Goal: Check status: Check status

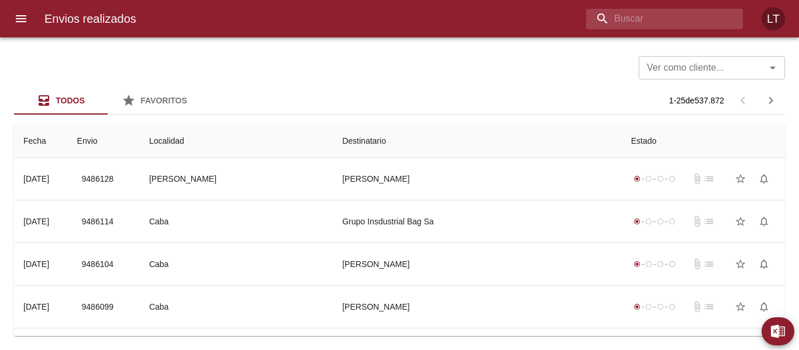
click at [677, 32] on div "Envios realizados LT" at bounding box center [399, 18] width 799 height 37
type input "9472475"
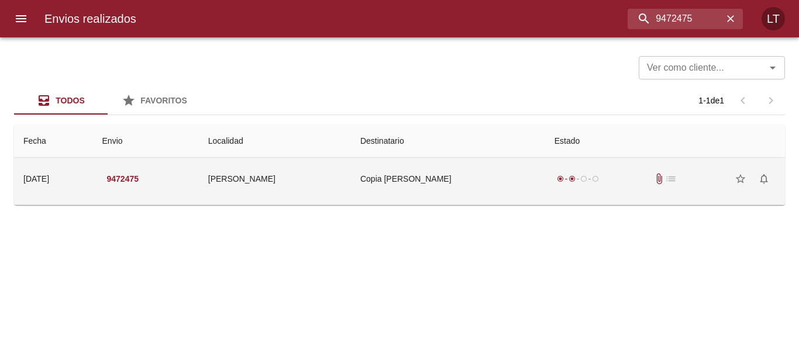
click at [427, 178] on td "Copia [PERSON_NAME]" at bounding box center [448, 179] width 194 height 42
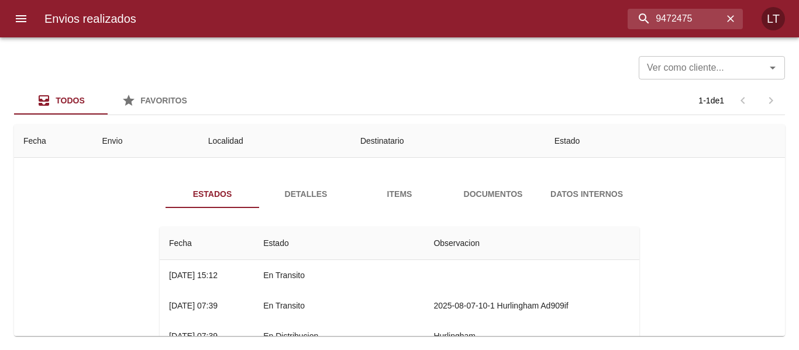
scroll to position [58, 0]
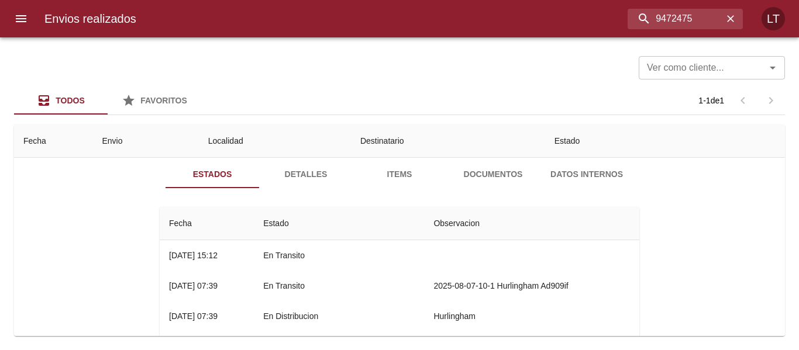
click at [504, 182] on button "Documentos" at bounding box center [493, 174] width 94 height 28
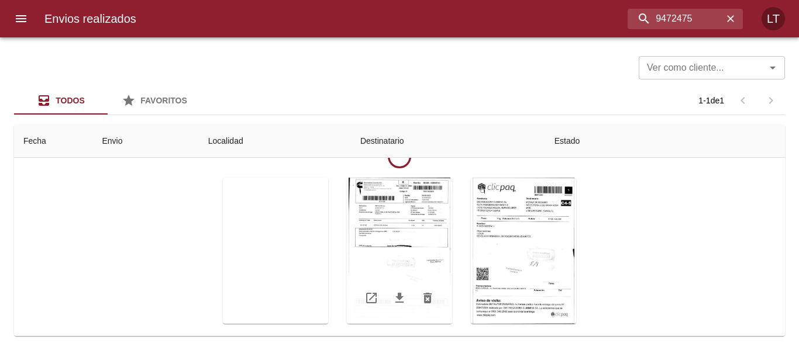
scroll to position [141, 0]
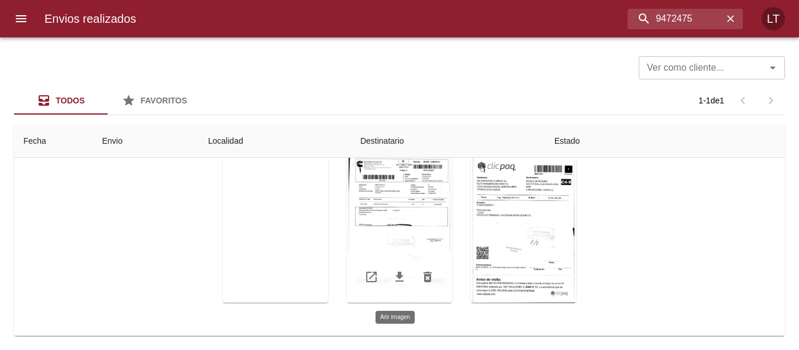
click at [420, 219] on div "Tabla de envíos del cliente" at bounding box center [399, 230] width 105 height 146
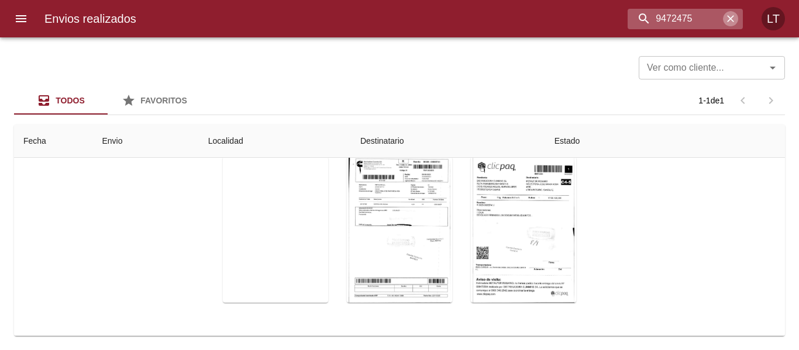
click at [729, 14] on icon "button" at bounding box center [730, 19] width 12 height 12
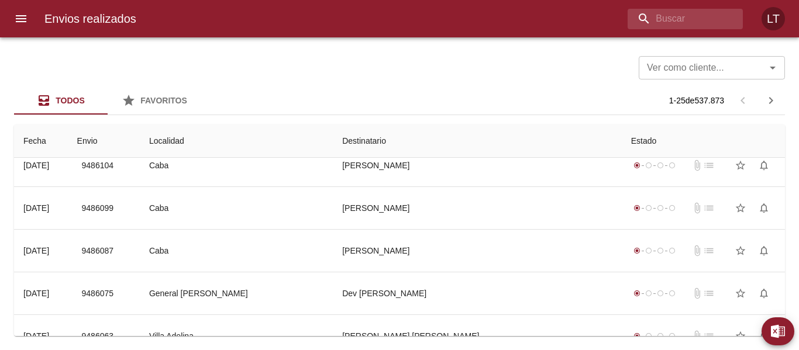
scroll to position [0, 0]
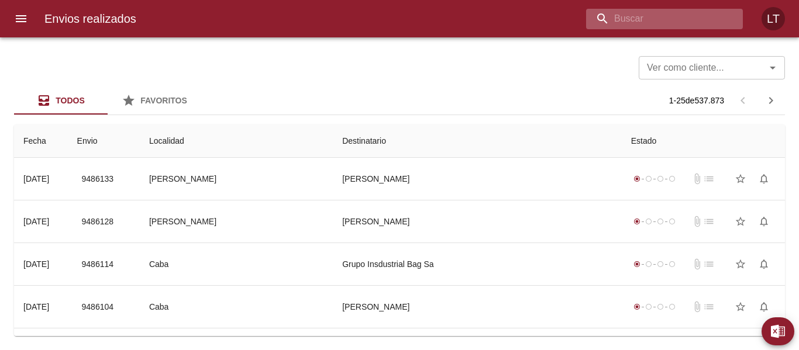
click at [689, 21] on input "buscar" at bounding box center [654, 19] width 137 height 20
type input "9466094"
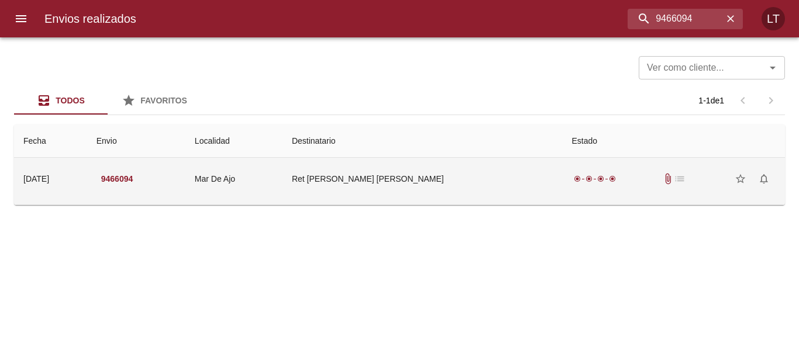
click at [441, 187] on td "Ret [PERSON_NAME] [PERSON_NAME]" at bounding box center [422, 179] width 280 height 42
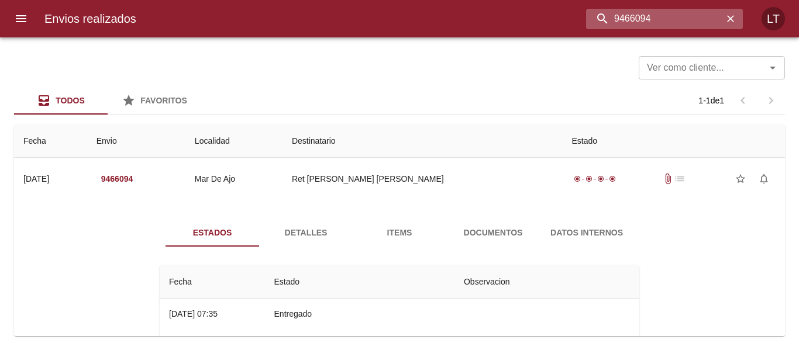
click at [658, 20] on input "9466094" at bounding box center [654, 19] width 137 height 20
click at [738, 16] on div "9466094" at bounding box center [684, 19] width 115 height 20
click at [731, 16] on icon "button" at bounding box center [730, 19] width 12 height 12
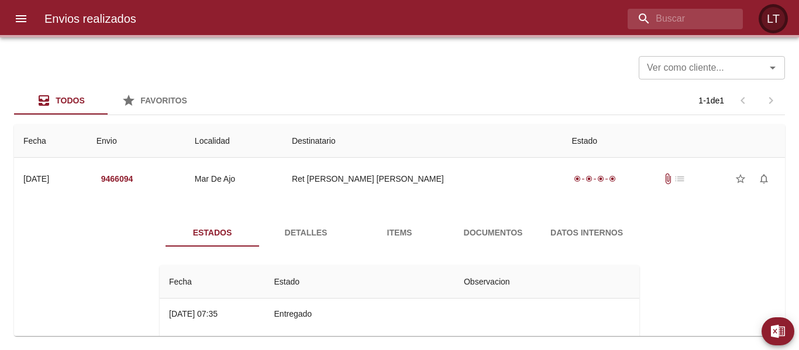
click at [777, 22] on div "LT" at bounding box center [772, 18] width 23 height 23
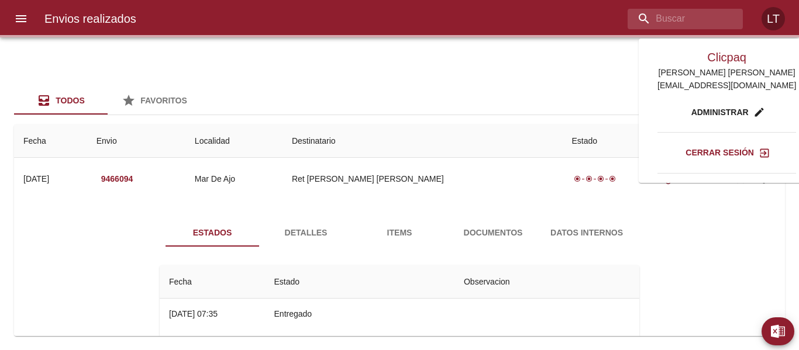
click at [704, 149] on span "Cerrar sesión" at bounding box center [726, 153] width 82 height 15
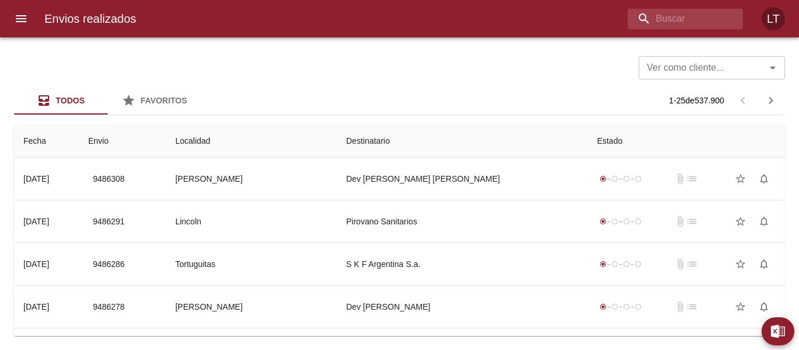
click at [539, 347] on div "Ver como cliente... Ver como cliente... Todos Favoritos 1 - 25 de 537.900 Fecha…" at bounding box center [399, 193] width 799 height 313
click at [655, 9] on input "buscar" at bounding box center [654, 19] width 137 height 20
type input "9432605"
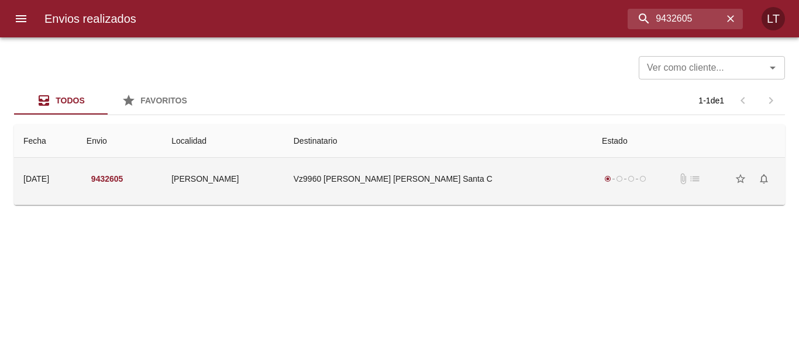
click at [431, 195] on td "Vz9960 Gisela Natalia Santa C" at bounding box center [438, 179] width 308 height 42
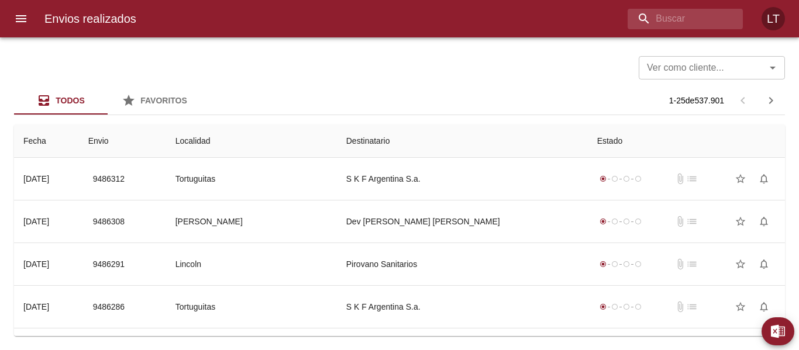
click at [676, 29] on div "Envios realizados LT" at bounding box center [399, 18] width 799 height 37
click at [675, 12] on input "buscar" at bounding box center [654, 19] width 137 height 20
paste input "9479164"
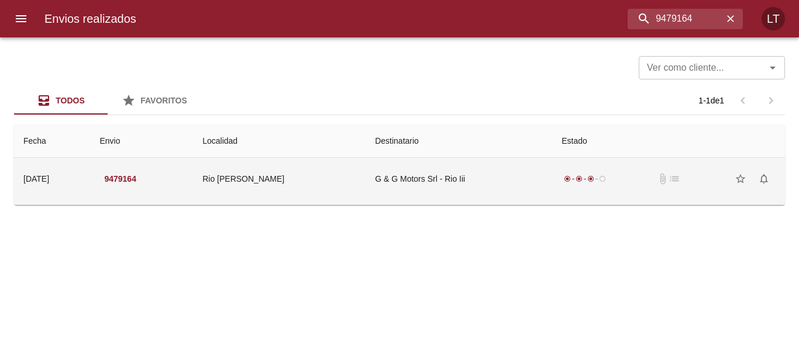
click at [525, 183] on td "G & G Motors Srl - Rio Iii" at bounding box center [458, 179] width 186 height 42
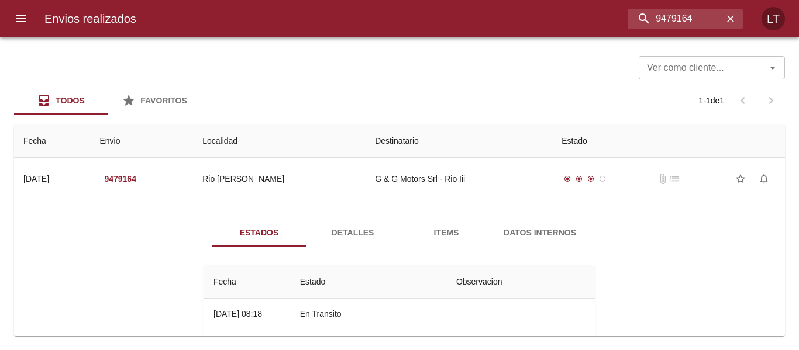
scroll to position [58, 0]
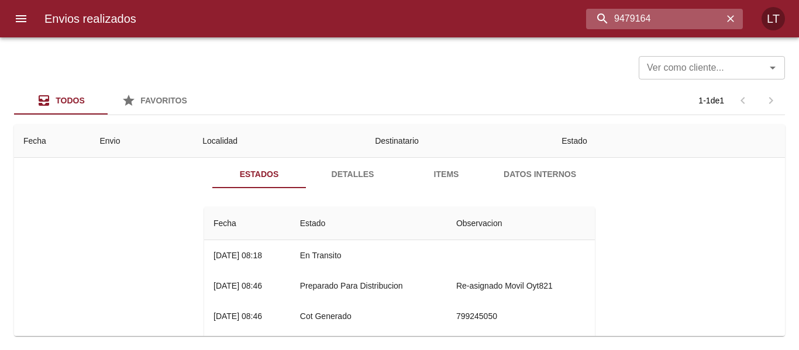
click at [660, 17] on input "9479164" at bounding box center [654, 19] width 137 height 20
paste input "435"
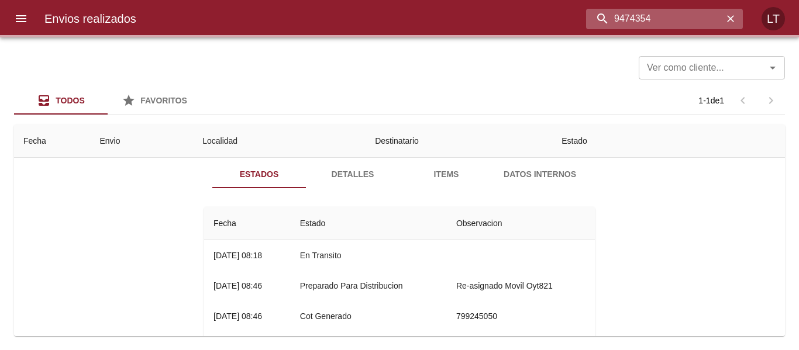
scroll to position [0, 0]
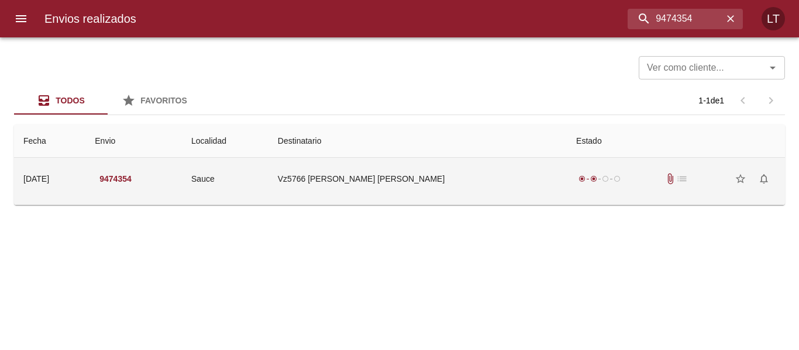
click at [496, 186] on td "Vz5766 [PERSON_NAME] [PERSON_NAME]" at bounding box center [417, 179] width 298 height 42
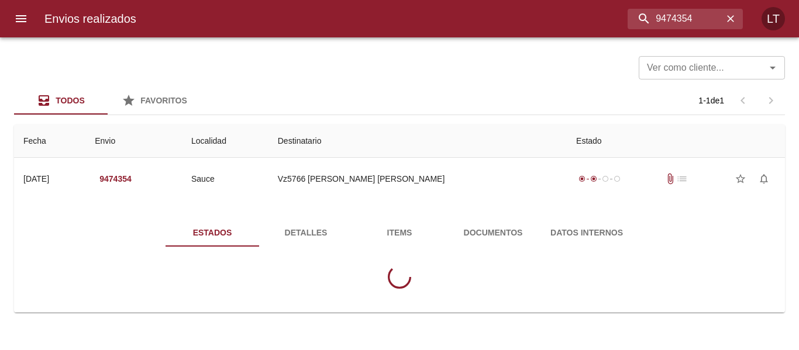
click at [485, 244] on button "Documentos" at bounding box center [493, 233] width 94 height 28
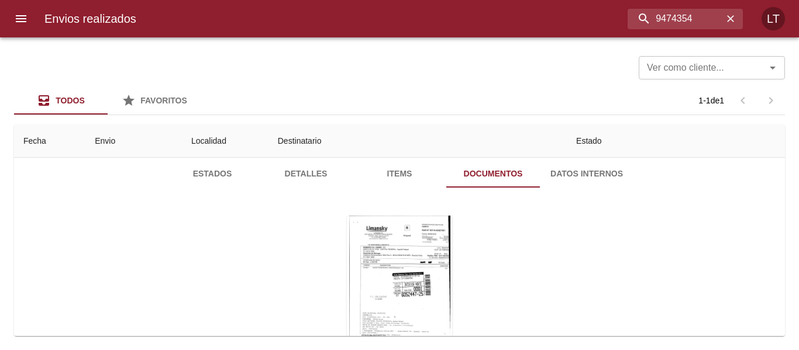
scroll to position [60, 0]
click at [413, 264] on div "Tabla de envíos del cliente" at bounding box center [399, 288] width 105 height 146
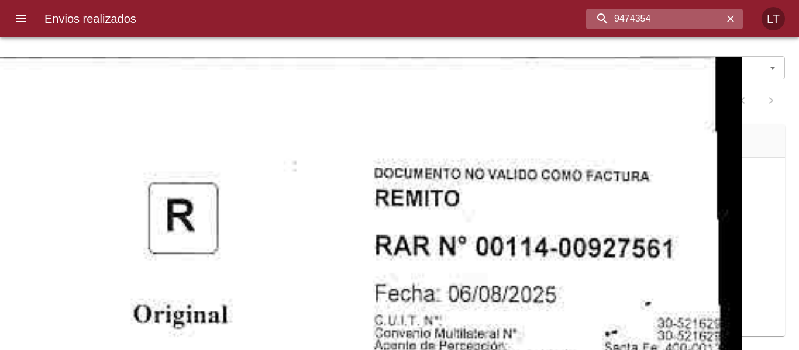
click at [668, 23] on input "9474354" at bounding box center [654, 19] width 137 height 20
paste input "535"
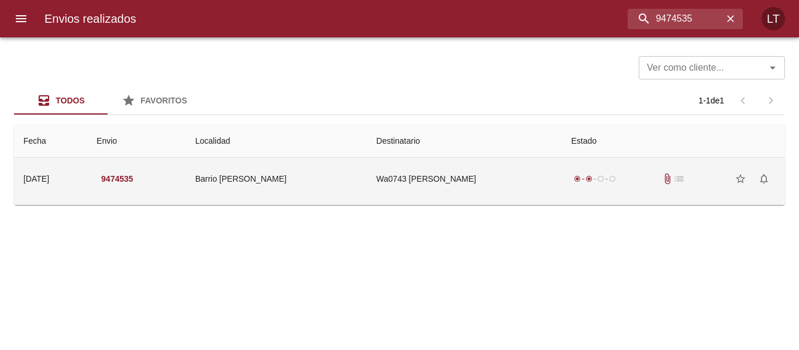
click at [521, 189] on td "Wa0743 Susana Viviana Muñoz" at bounding box center [464, 179] width 195 height 42
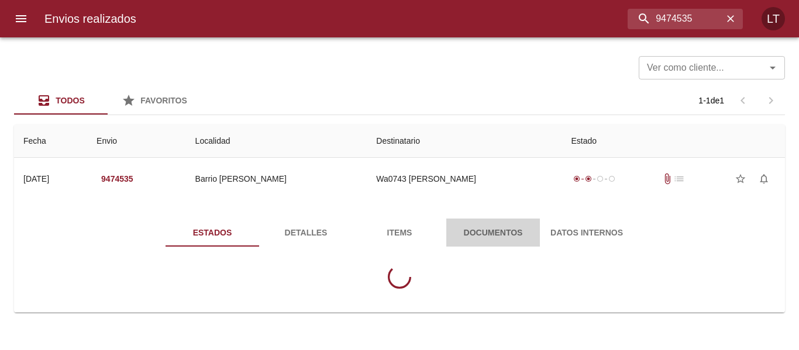
click at [515, 219] on button "Documentos" at bounding box center [493, 233] width 94 height 28
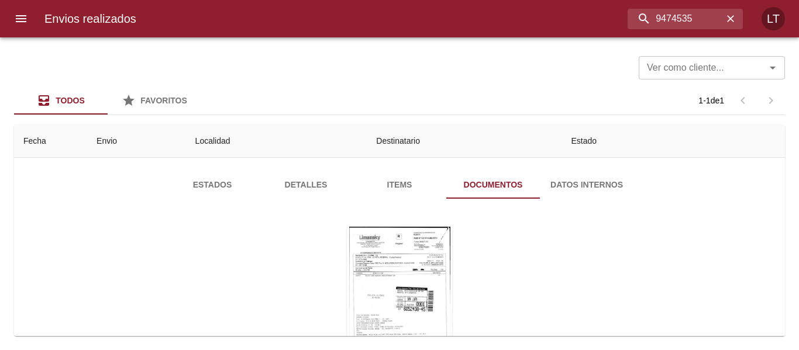
scroll to position [117, 0]
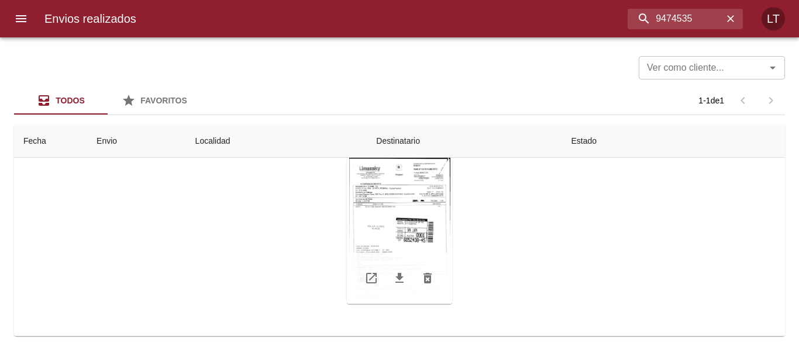
click at [395, 205] on div "Tabla de envíos del cliente" at bounding box center [399, 231] width 105 height 146
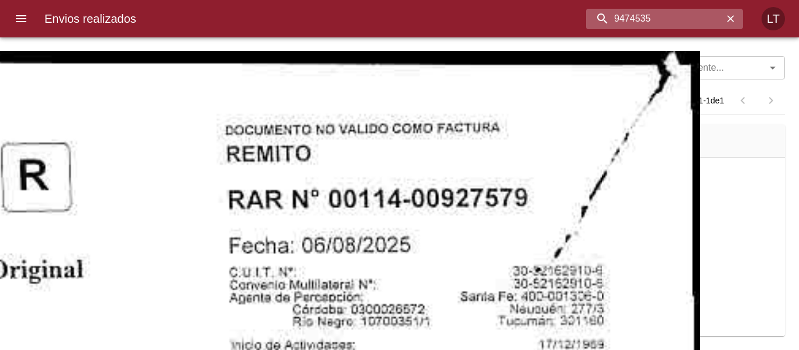
click at [683, 23] on input "9474535" at bounding box center [654, 19] width 137 height 20
paste input "846"
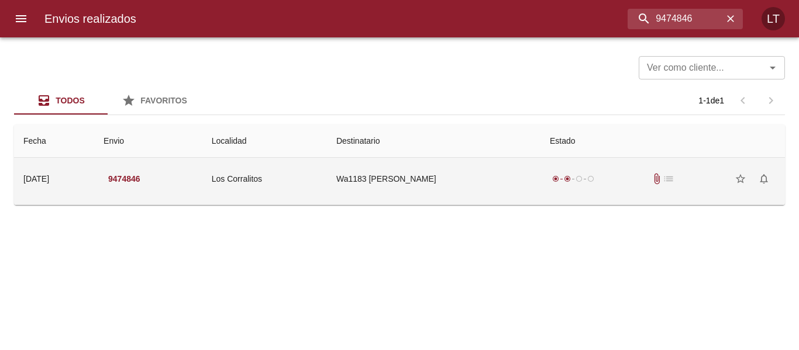
click at [497, 191] on td "Wa1183 Laura Vanina Aguero" at bounding box center [433, 179] width 213 height 42
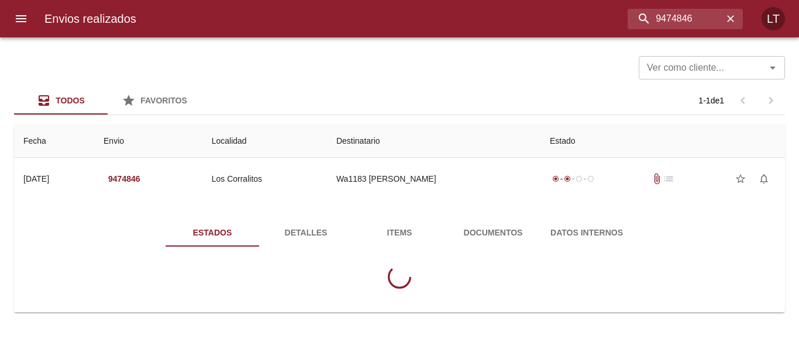
click at [491, 239] on span "Documentos" at bounding box center [493, 233] width 80 height 15
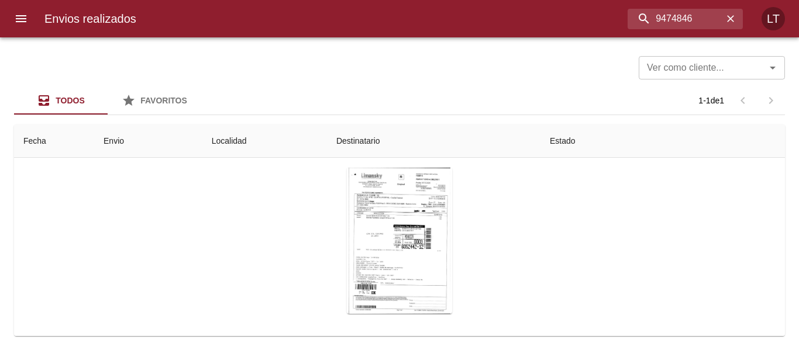
scroll to position [118, 0]
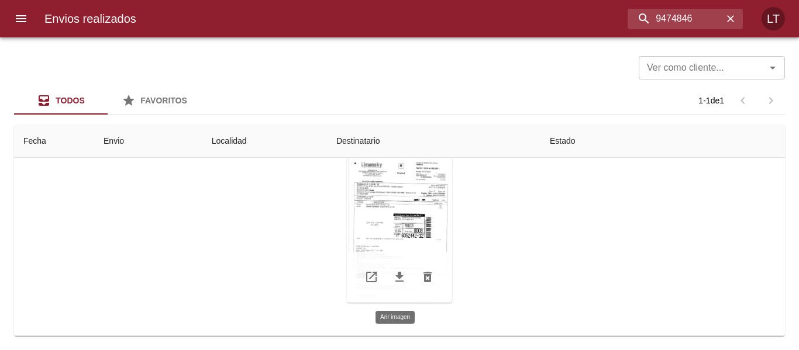
click at [427, 217] on div "Tabla de envíos del cliente" at bounding box center [399, 230] width 105 height 146
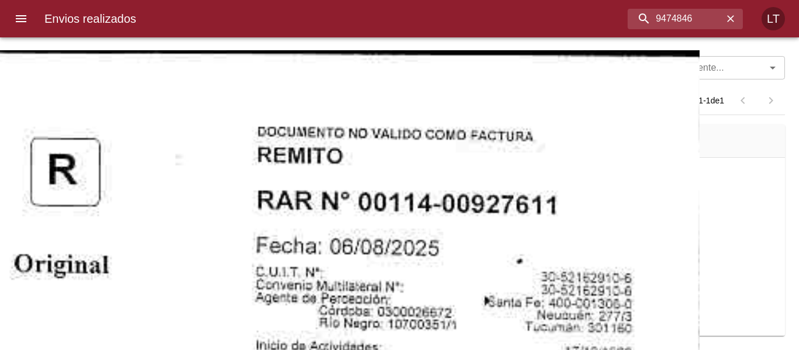
click at [666, 24] on input "9474846" at bounding box center [654, 19] width 137 height 20
paste input "17202"
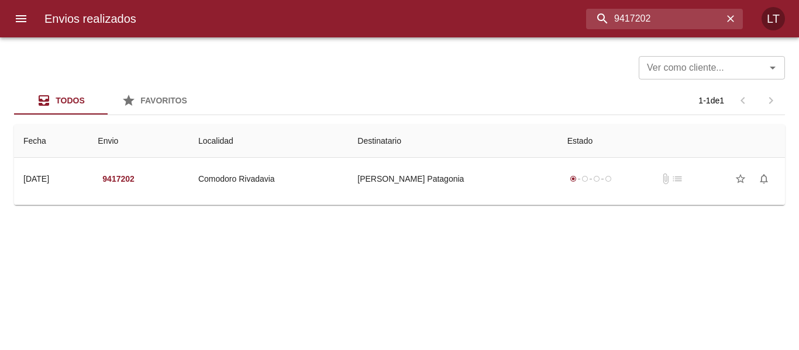
scroll to position [0, 0]
click at [616, 21] on input "9417202" at bounding box center [654, 19] width 137 height 20
paste input "13"
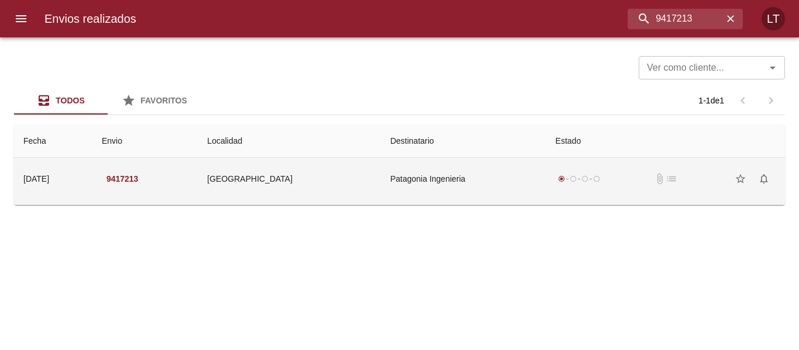
click at [513, 188] on td "Patagonia Ingenieria" at bounding box center [463, 179] width 165 height 42
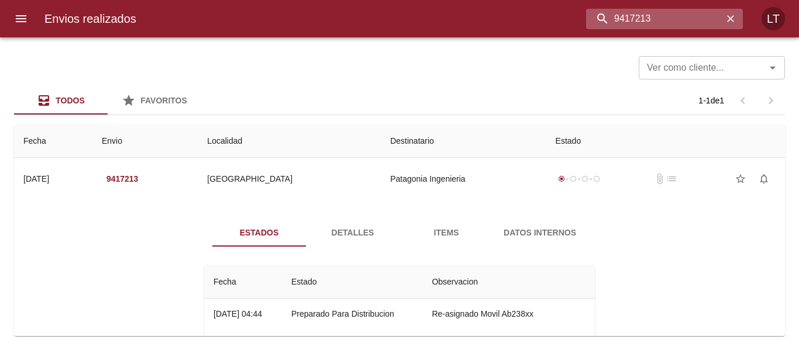
click at [662, 18] on input "9417213" at bounding box center [654, 19] width 137 height 20
paste input "216189"
type input "9216189"
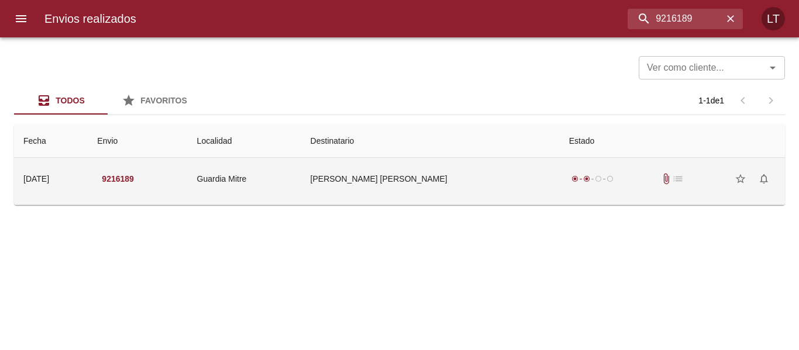
click at [495, 196] on td "Miguel Angel Evans" at bounding box center [430, 179] width 258 height 42
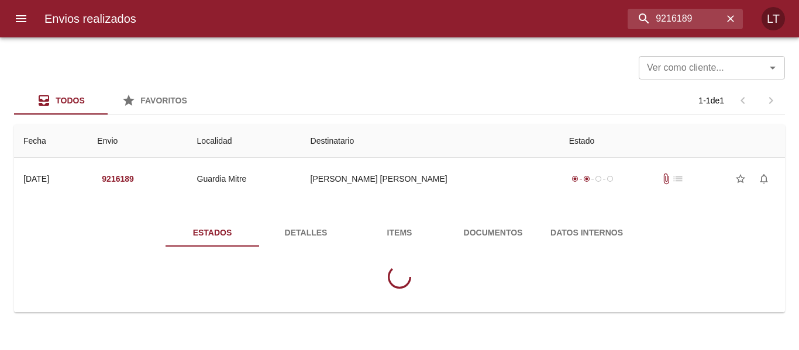
click at [496, 226] on span "Documentos" at bounding box center [493, 233] width 80 height 15
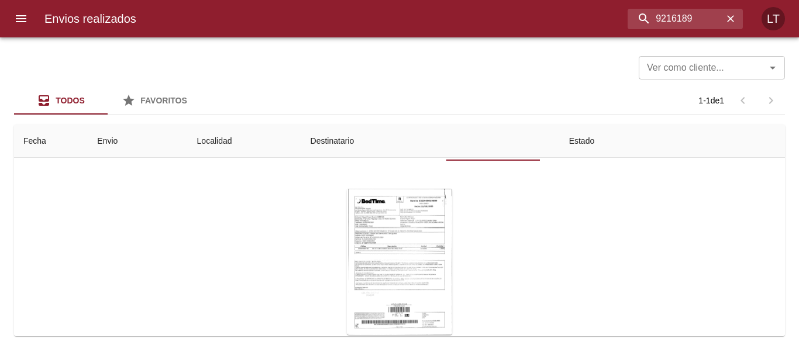
scroll to position [117, 0]
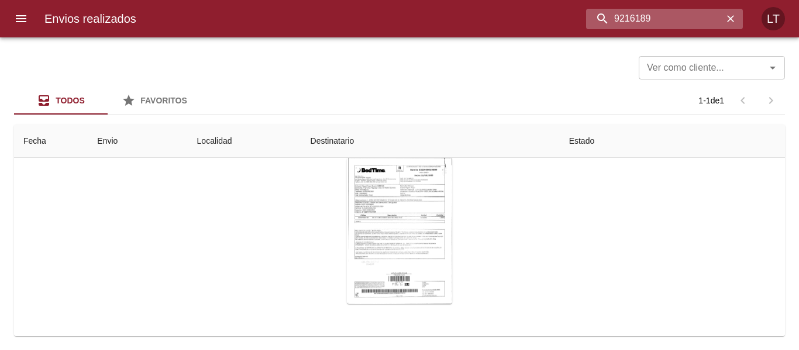
click at [669, 24] on input "9216189" at bounding box center [654, 19] width 137 height 20
paste input "52"
type input "9216152"
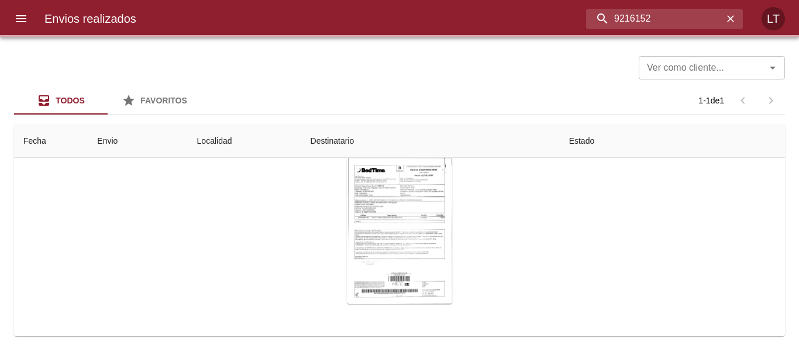
scroll to position [0, 0]
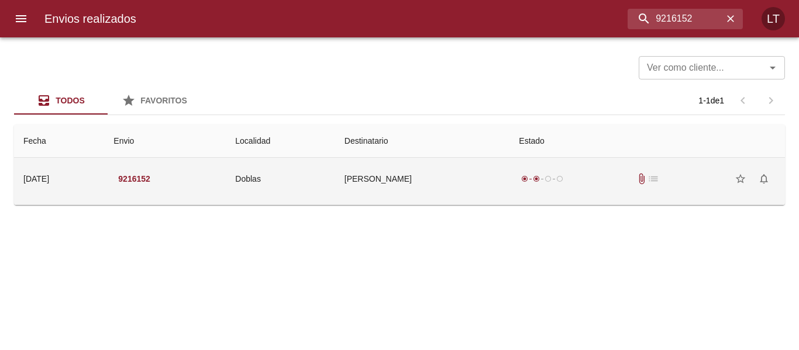
click at [500, 182] on td "Sandra Barreiro" at bounding box center [422, 179] width 175 height 42
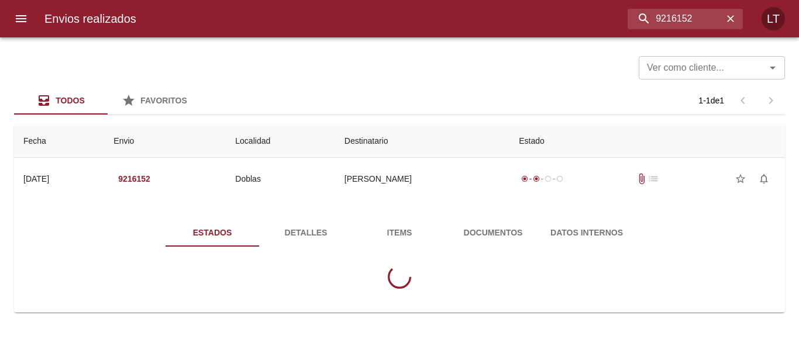
click at [502, 217] on div "Estados Detalles Items Documentos Datos Internos" at bounding box center [399, 259] width 752 height 108
click at [510, 229] on span "Documentos" at bounding box center [493, 233] width 80 height 15
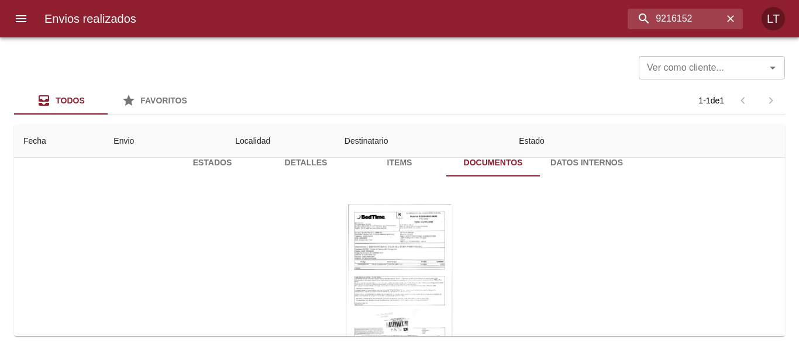
scroll to position [117, 0]
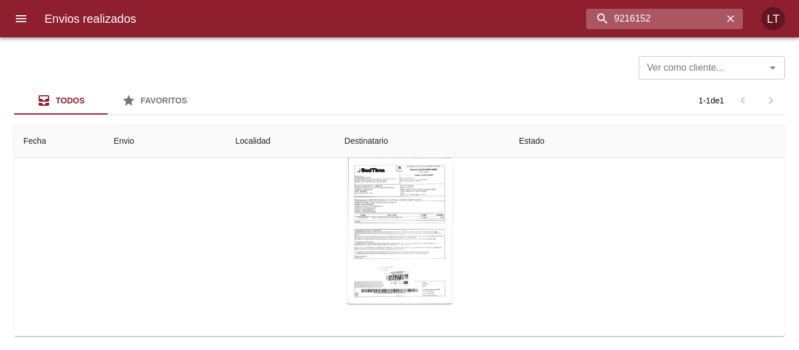
click at [675, 18] on input "9216152" at bounding box center [654, 19] width 137 height 20
click at [673, 18] on input "9216152" at bounding box center [654, 19] width 137 height 20
paste input "391098"
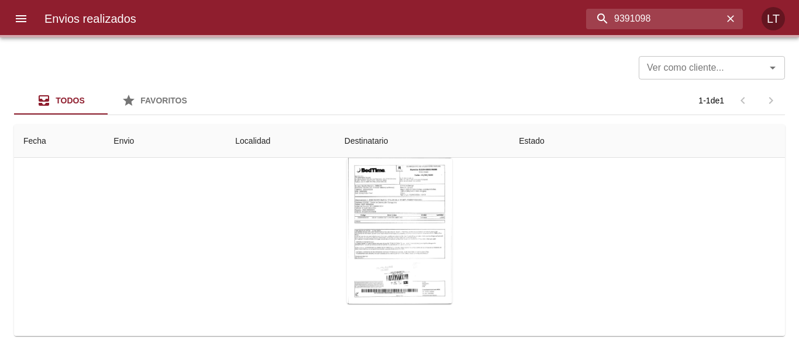
scroll to position [0, 0]
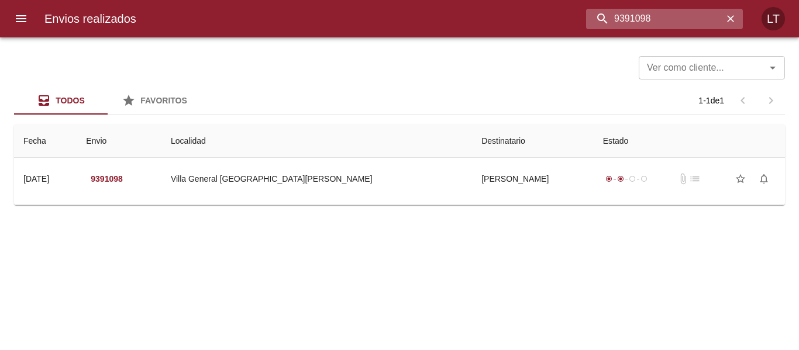
click at [690, 19] on input "9391098" at bounding box center [654, 19] width 137 height 20
paste input "470827"
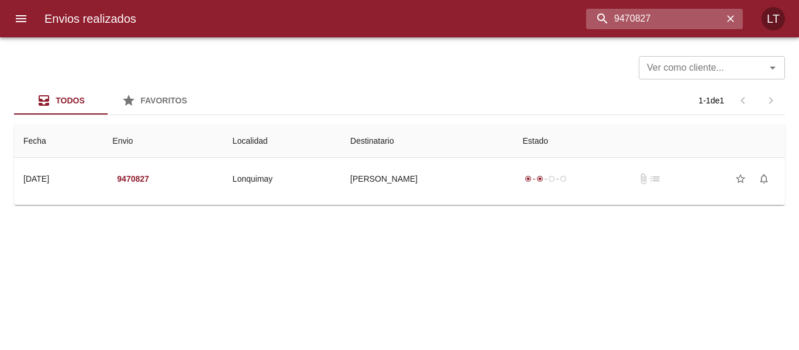
click at [659, 24] on input "9470827" at bounding box center [654, 19] width 137 height 20
paste input "327055"
click at [664, 27] on input "9327055" at bounding box center [654, 19] width 137 height 20
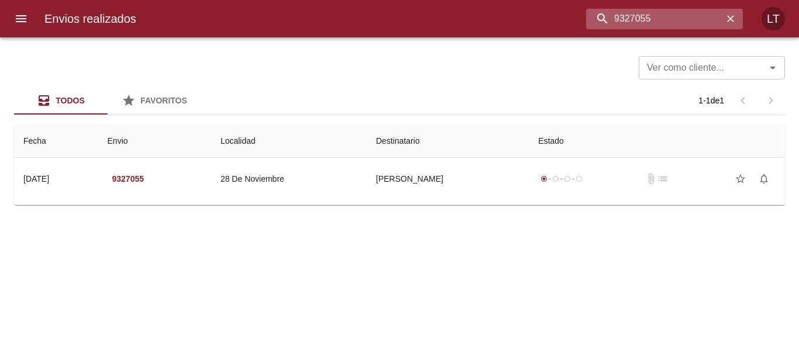
paste input "457688"
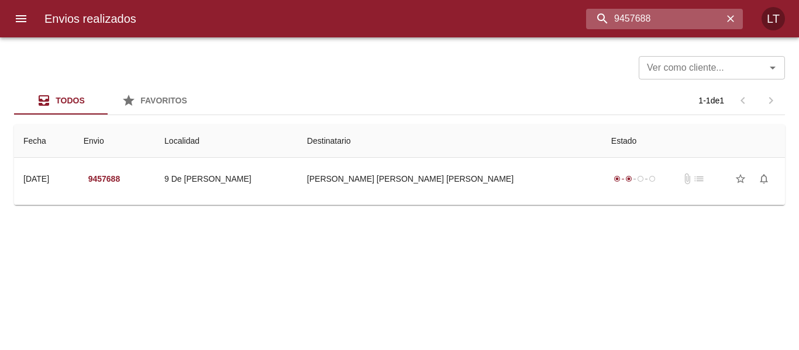
drag, startPoint x: 700, startPoint y: 17, endPoint x: 583, endPoint y: 9, distance: 116.6
click at [586, 9] on input "9457688" at bounding box center [654, 19] width 137 height 20
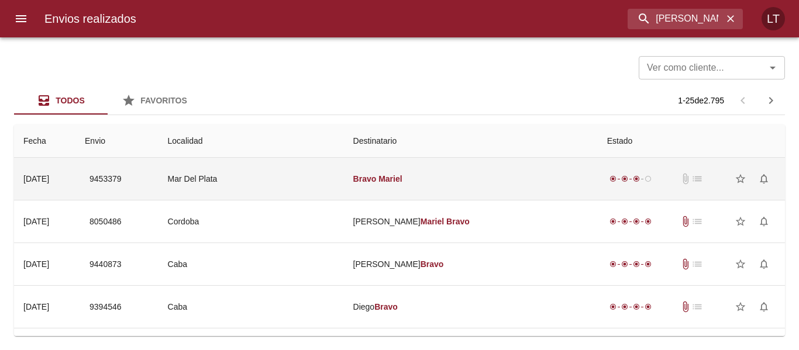
click at [526, 176] on td "Bravo Mariel" at bounding box center [471, 179] width 254 height 42
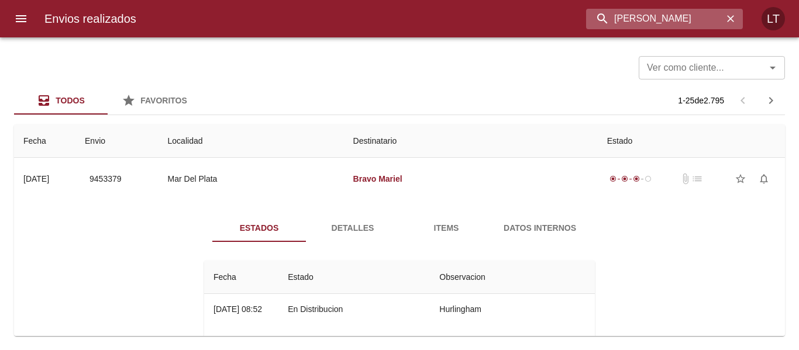
click at [692, 28] on input "mariel bravo" at bounding box center [654, 19] width 137 height 20
paste input "9457688"
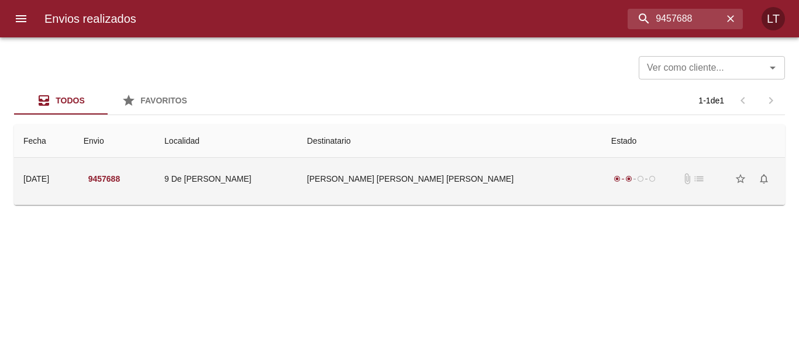
drag, startPoint x: 498, startPoint y: 170, endPoint x: 499, endPoint y: 164, distance: 5.9
click at [499, 165] on td "Patricia Elizabeth Torres Ml" at bounding box center [450, 179] width 304 height 42
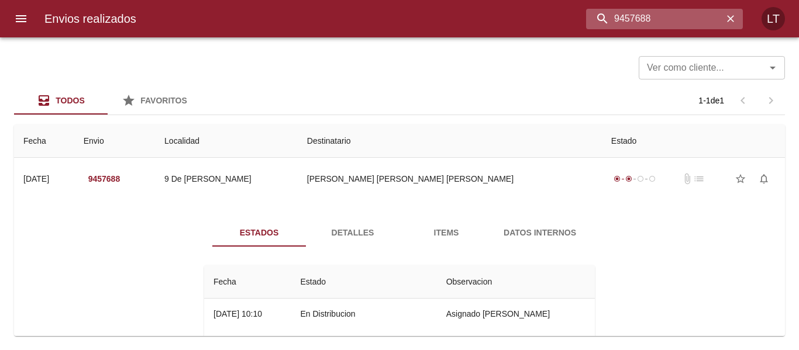
click at [665, 16] on input "9457688" at bounding box center [654, 19] width 137 height 20
paste input "14567"
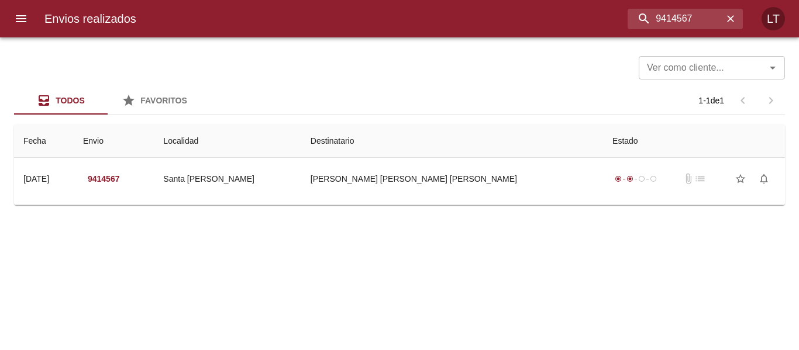
click at [613, 30] on div "Envios realizados 9414567 LT" at bounding box center [399, 18] width 799 height 37
click at [674, 20] on input "9414567" at bounding box center [654, 19] width 137 height 20
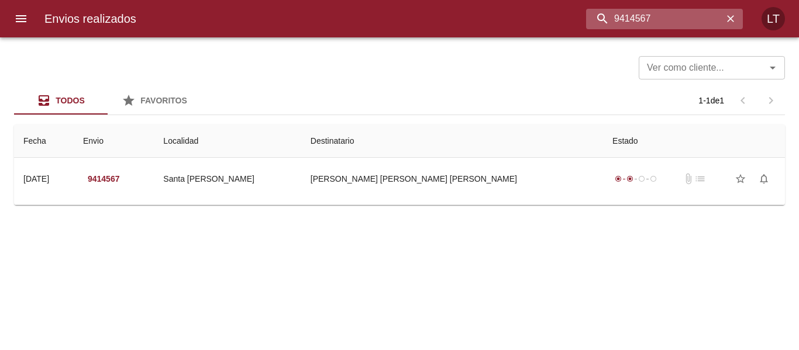
paste input "60251"
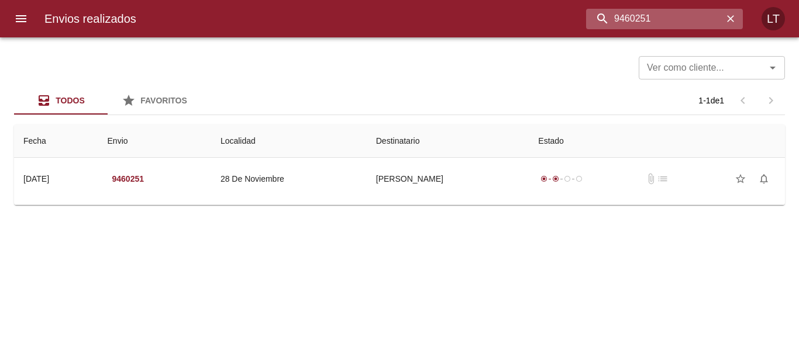
click at [627, 24] on input "9460251" at bounding box center [654, 19] width 137 height 20
paste input "1718"
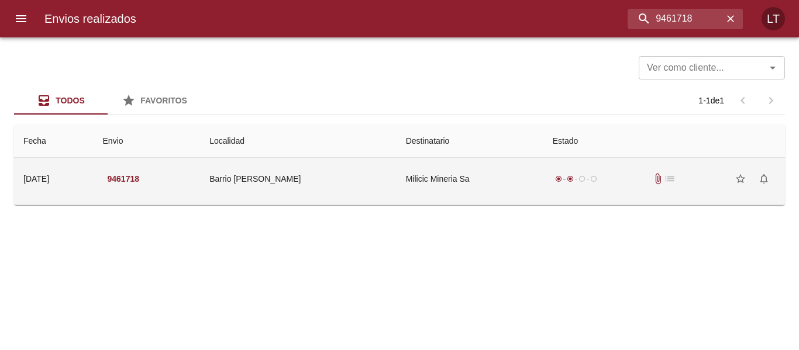
click at [478, 169] on td "Milicic Mineria Sa" at bounding box center [469, 179] width 147 height 42
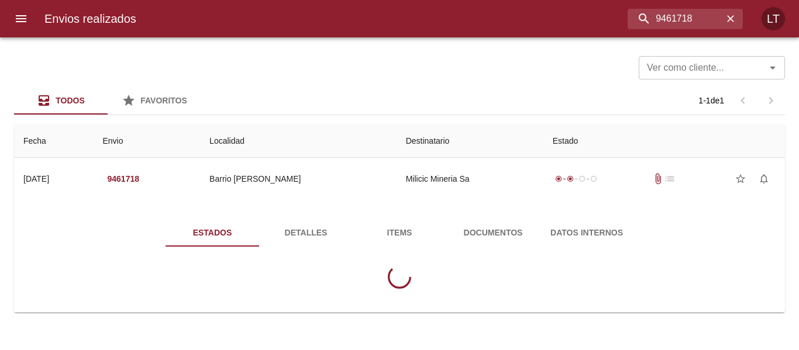
click at [489, 217] on div "Estados Detalles Items Documentos Datos Internos" at bounding box center [399, 259] width 752 height 108
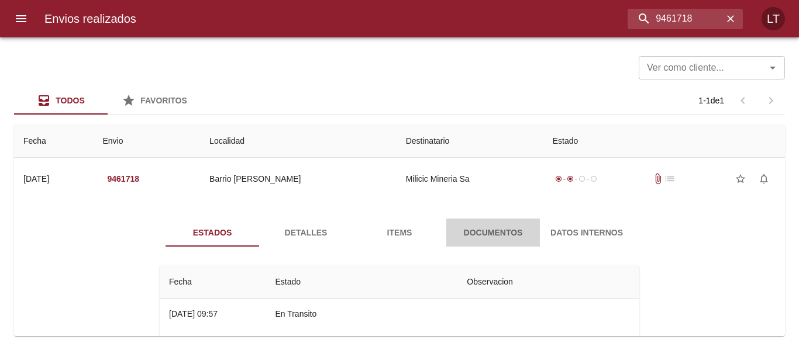
click at [491, 219] on button "Documentos" at bounding box center [493, 233] width 94 height 28
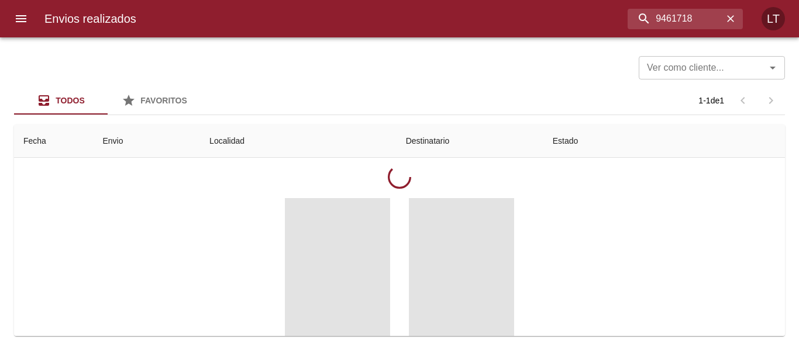
scroll to position [117, 0]
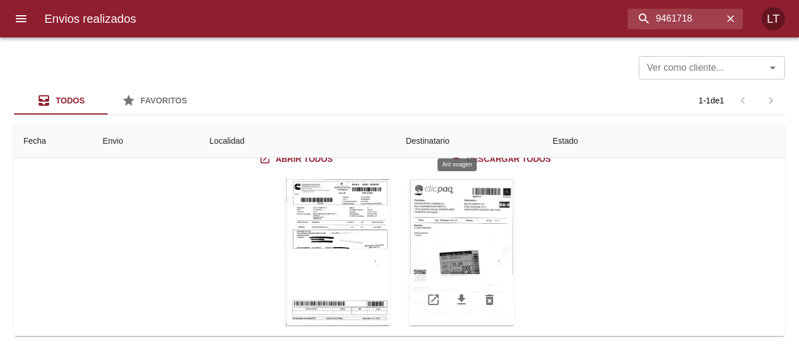
click at [498, 261] on div "Tabla de envíos del cliente" at bounding box center [461, 252] width 105 height 146
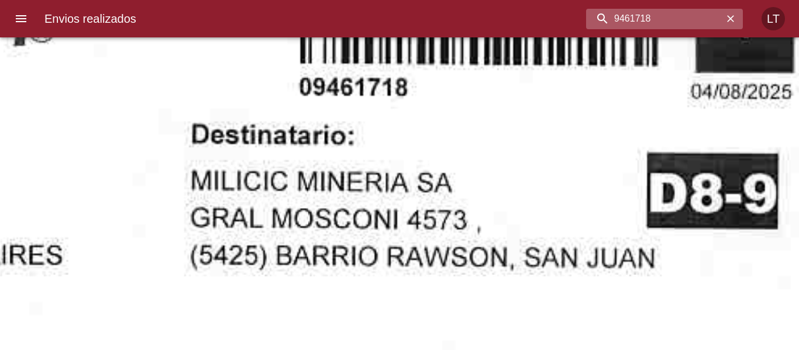
click at [672, 17] on input "9461718" at bounding box center [654, 19] width 137 height 20
paste input "189995"
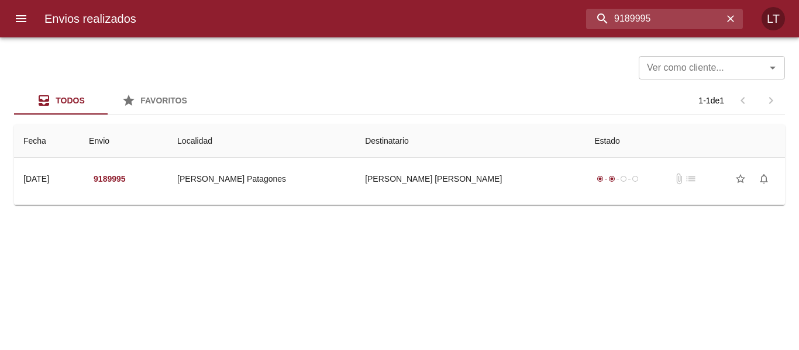
scroll to position [0, 0]
click at [421, 221] on div "Ver como cliente... Ver como cliente... Todos Favoritos 1 - 1 de 1 Fecha Envio …" at bounding box center [399, 193] width 799 height 313
click at [440, 202] on td "Guia : 9189995" at bounding box center [399, 202] width 770 height 5
click at [654, 27] on input "9189995" at bounding box center [654, 19] width 137 height 20
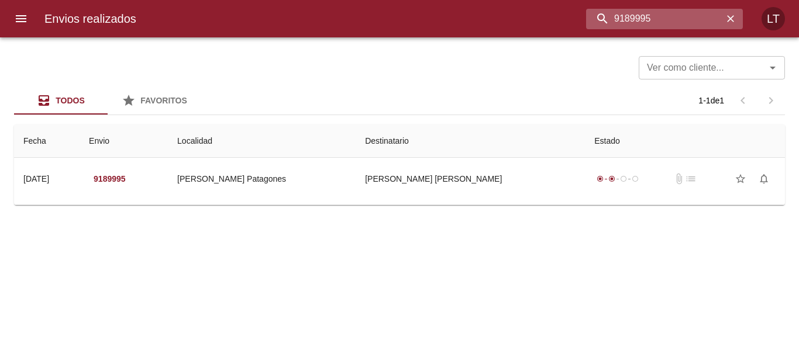
paste input "474414"
click at [661, 24] on input "9474414" at bounding box center [654, 19] width 137 height 20
paste input "64247"
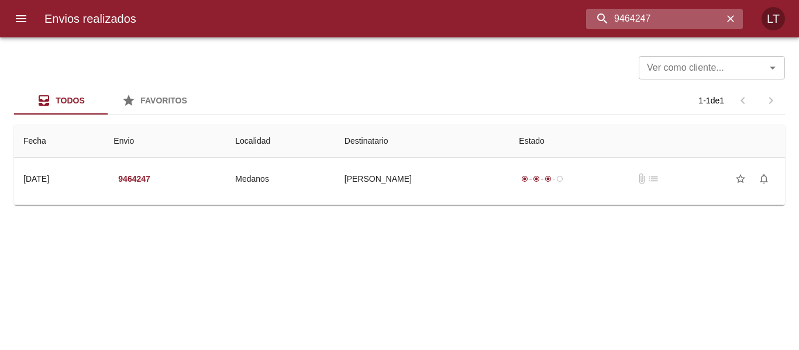
click at [679, 16] on input "9464247" at bounding box center [654, 19] width 137 height 20
paste input "6136"
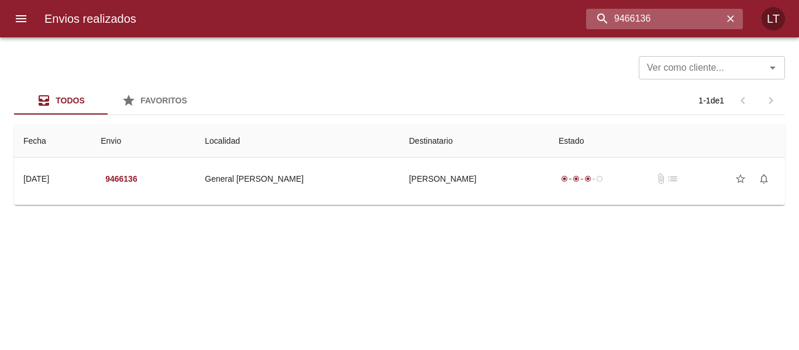
click at [665, 19] on input "9466136" at bounding box center [654, 19] width 137 height 20
paste input "52324"
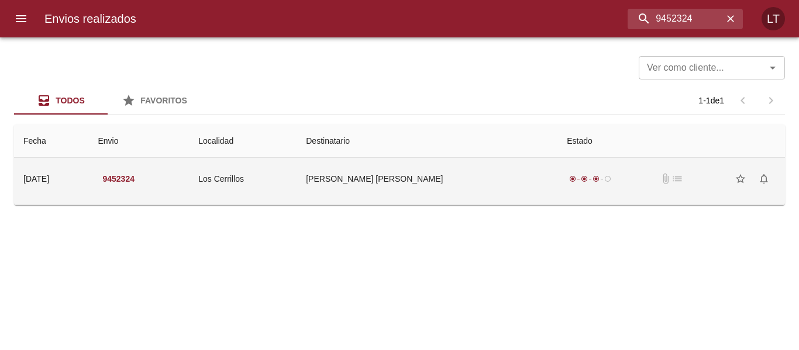
click at [485, 178] on td "Molina Jose Agustin" at bounding box center [426, 179] width 261 height 42
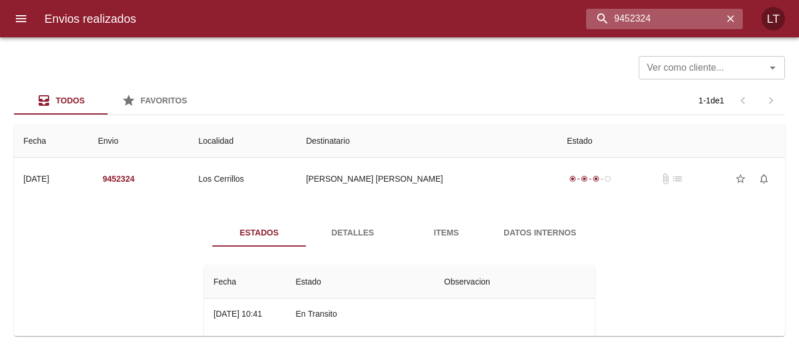
click at [656, 20] on input "9452324" at bounding box center [654, 19] width 137 height 20
click at [663, 21] on input "9452324" at bounding box center [654, 19] width 137 height 20
paste input "Rita Lorena galfre"
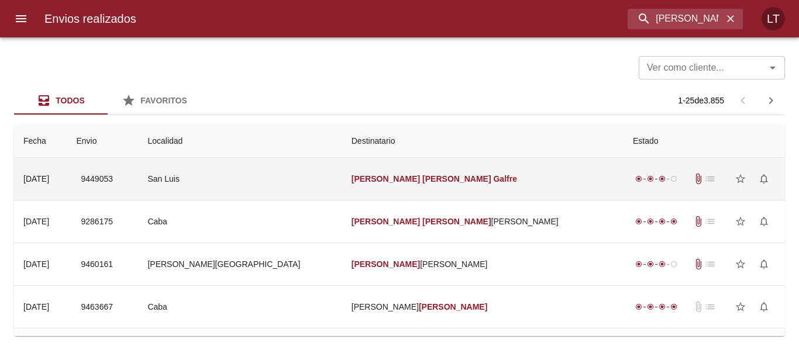
click at [324, 187] on td "San Luis" at bounding box center [239, 179] width 203 height 42
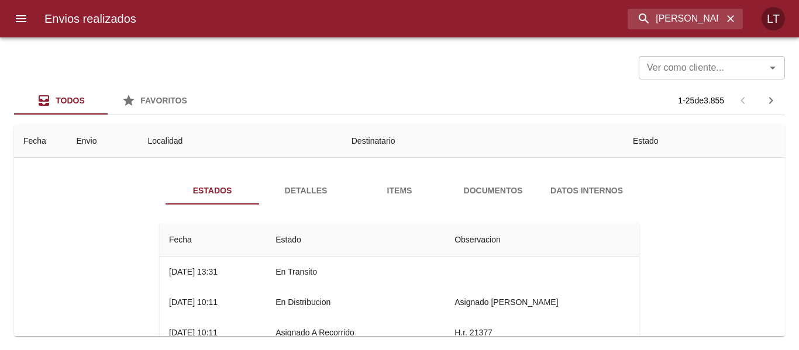
scroll to position [58, 0]
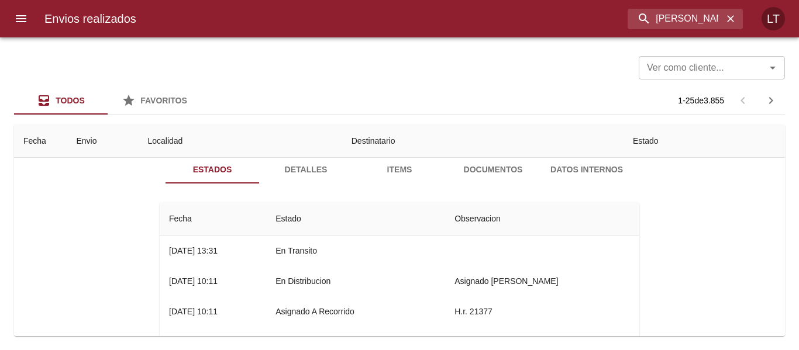
click at [317, 179] on button "Detalles" at bounding box center [306, 169] width 94 height 28
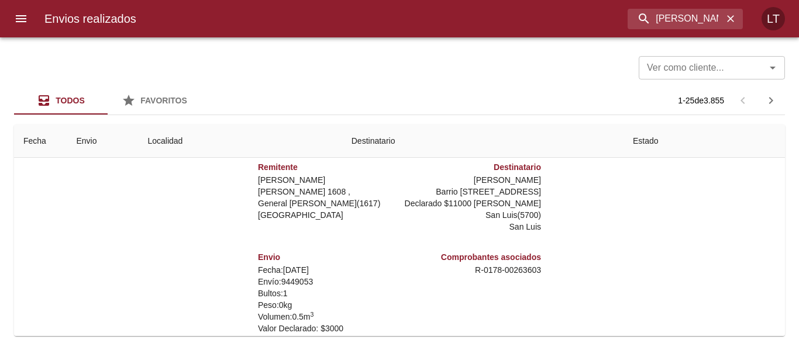
scroll to position [0, 0]
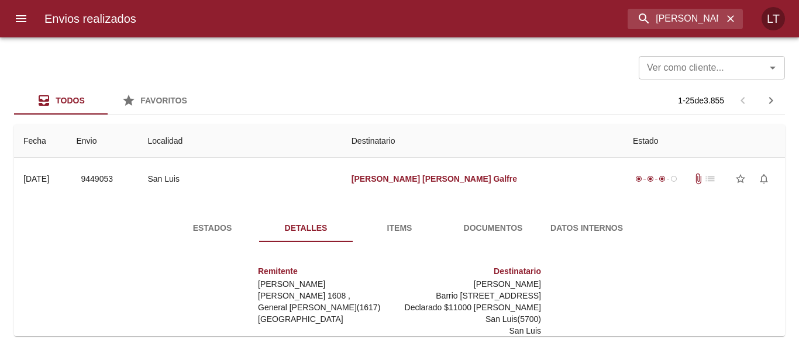
click at [474, 221] on span "Documentos" at bounding box center [493, 228] width 80 height 15
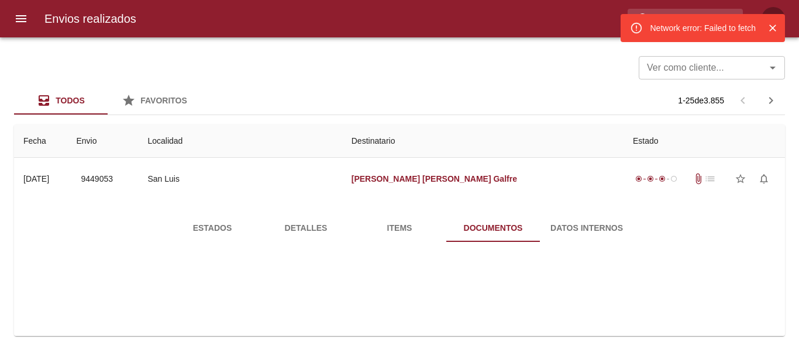
click at [228, 229] on span "Estados" at bounding box center [212, 228] width 80 height 15
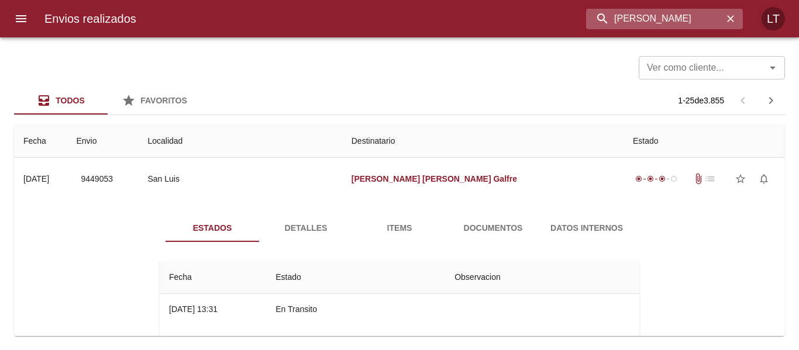
click at [719, 28] on input "Rita Lorena galfre" at bounding box center [654, 19] width 137 height 20
click at [680, 17] on input "9449053" at bounding box center [654, 19] width 137 height 20
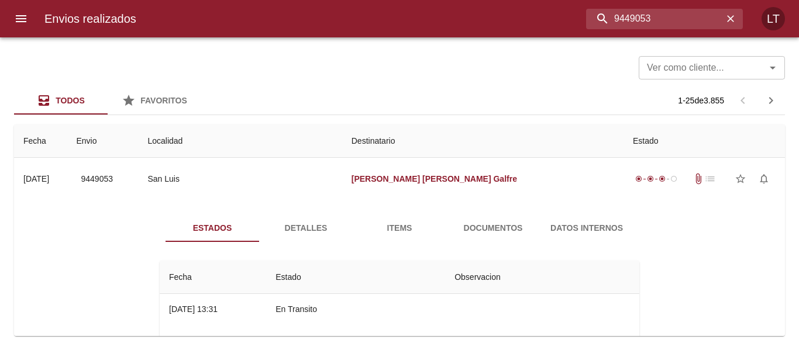
type input "9449053"
click at [30, 18] on button "menu" at bounding box center [21, 19] width 28 height 28
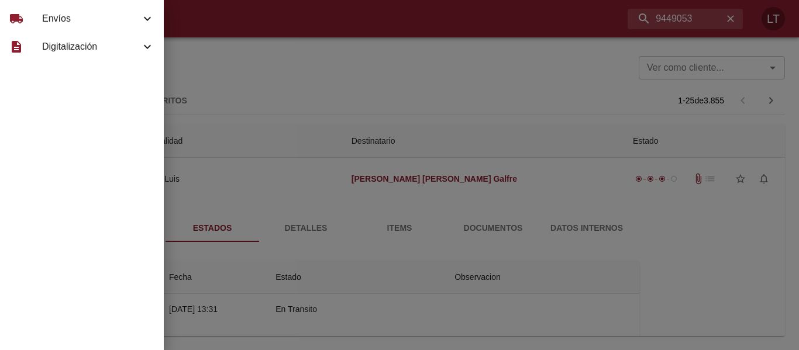
click at [55, 21] on span "Envíos" at bounding box center [91, 19] width 98 height 14
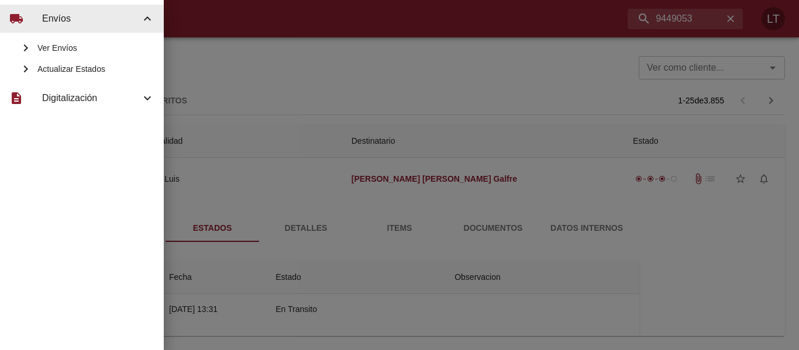
click at [80, 46] on span "Ver Envíos" at bounding box center [95, 48] width 117 height 12
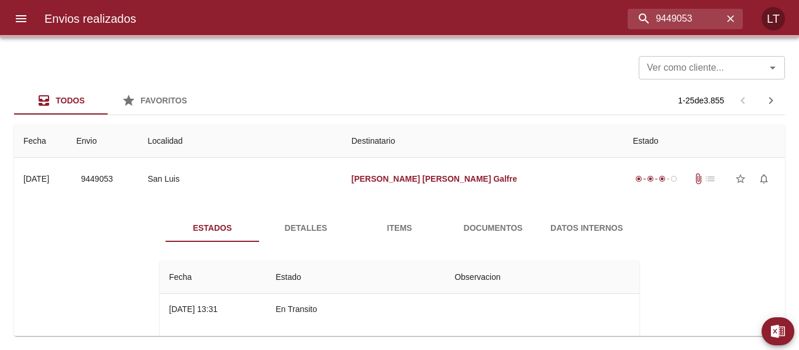
click at [19, 14] on icon "menu" at bounding box center [21, 19] width 14 height 14
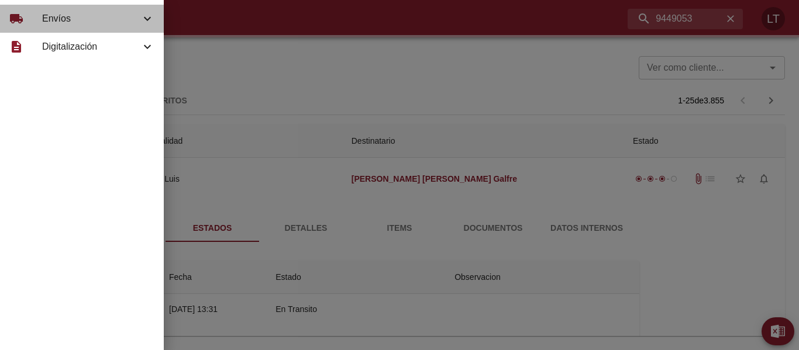
click at [77, 20] on span "Envíos" at bounding box center [91, 19] width 98 height 14
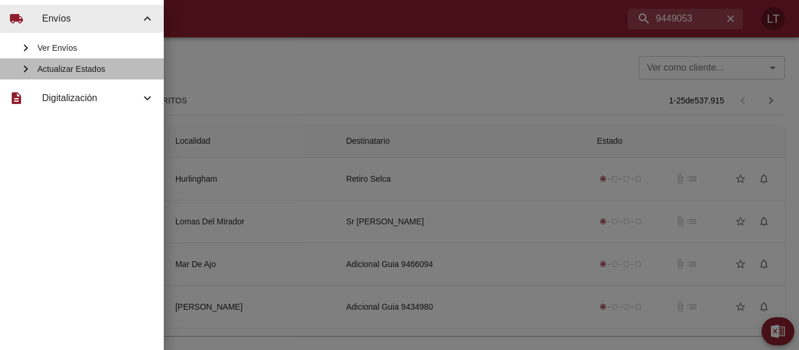
click at [83, 63] on span "Actualizar Estados" at bounding box center [95, 69] width 117 height 12
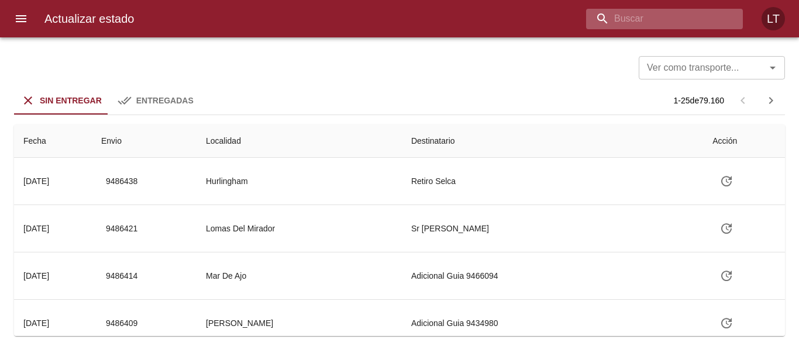
click at [678, 15] on input "buscar" at bounding box center [654, 19] width 137 height 20
paste input "9452324"
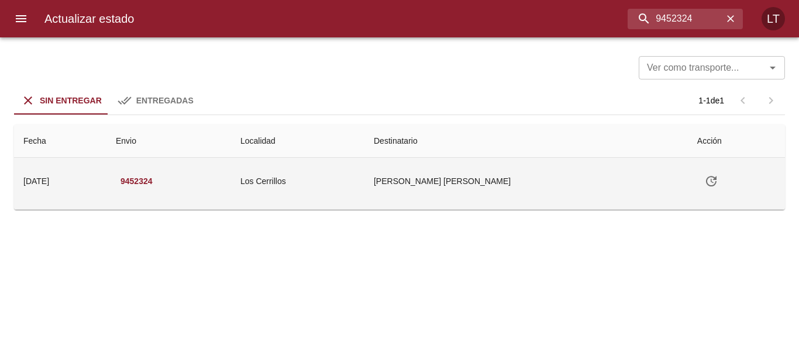
click at [364, 172] on td "Los Cerrillos" at bounding box center [297, 181] width 133 height 47
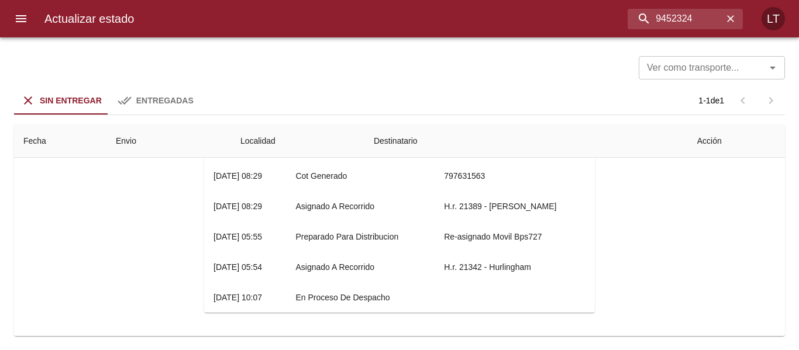
scroll to position [173, 0]
click at [132, 269] on div "Estados Detalles Items Datos Internos Fecha Estado Observacion 07/08 07/08/2025…" at bounding box center [399, 185] width 752 height 299
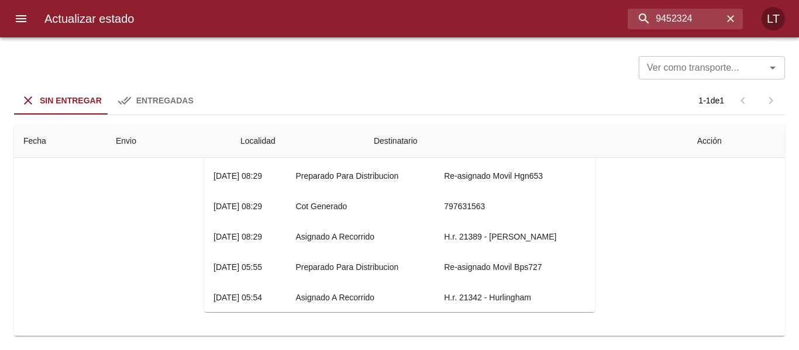
scroll to position [0, 0]
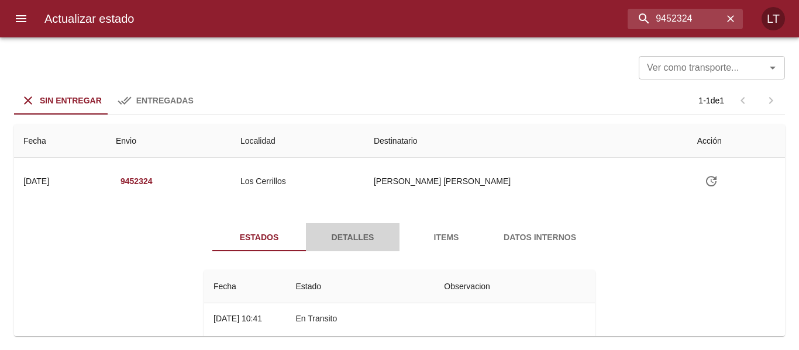
click at [350, 234] on span "Detalles" at bounding box center [353, 237] width 80 height 15
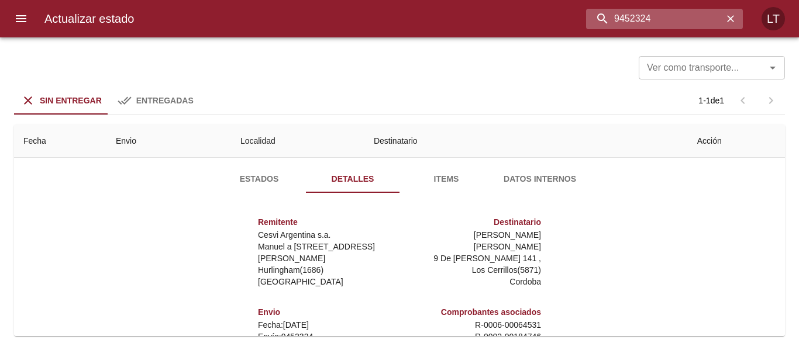
click at [662, 25] on input "9452324" at bounding box center [654, 19] width 137 height 20
paste input "RETIRO ENZO MAXIMILIANO INSFRA"
type input "RETIRO ENZO MAXIMILIANO INSFRA"
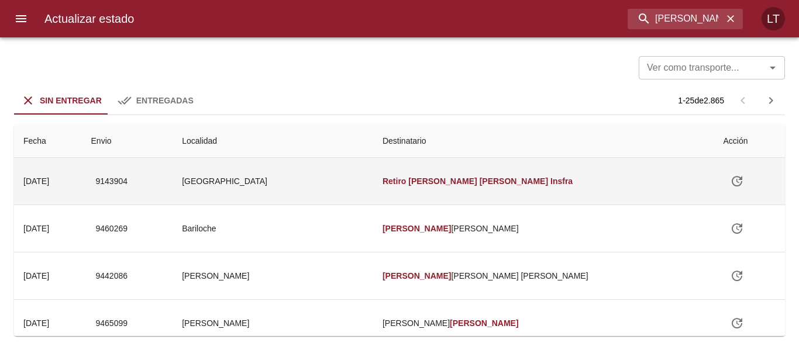
scroll to position [0, 0]
click at [373, 172] on td "Formosa" at bounding box center [272, 181] width 201 height 47
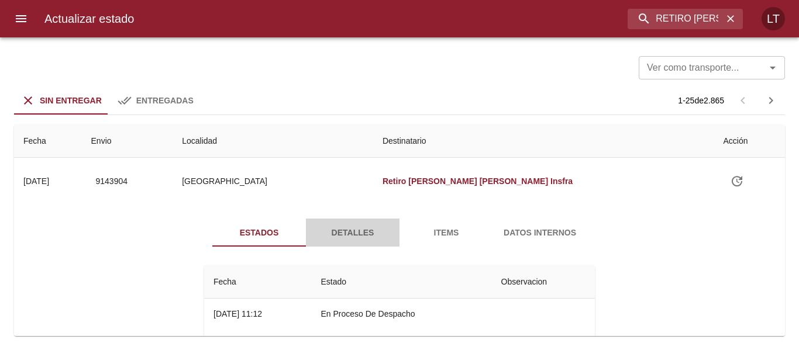
click at [348, 239] on span "Detalles" at bounding box center [353, 233] width 80 height 15
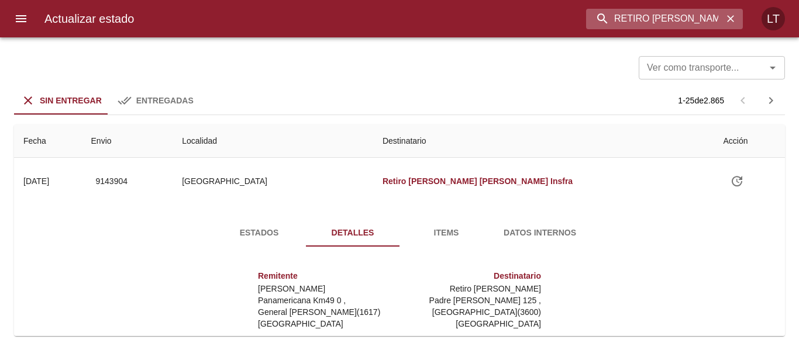
click at [627, 12] on input "RETIRO ENZO MAXIMILIANO INSFRA" at bounding box center [654, 19] width 137 height 20
click at [661, 22] on input "RETIRO ENZO MAXIMILIANO INSFRA" at bounding box center [654, 19] width 137 height 20
paste input "81730"
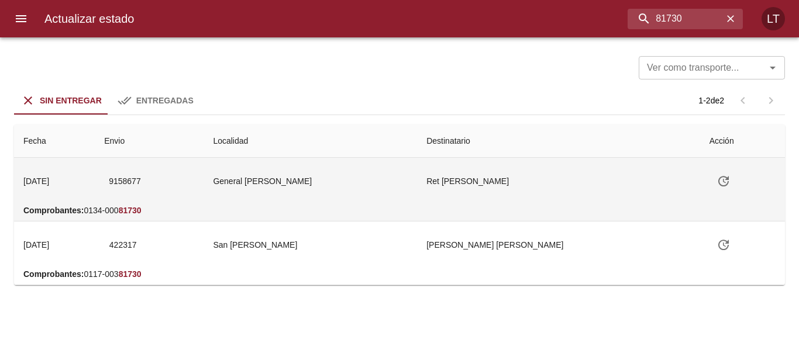
click at [417, 169] on td "General Roca" at bounding box center [309, 181] width 213 height 47
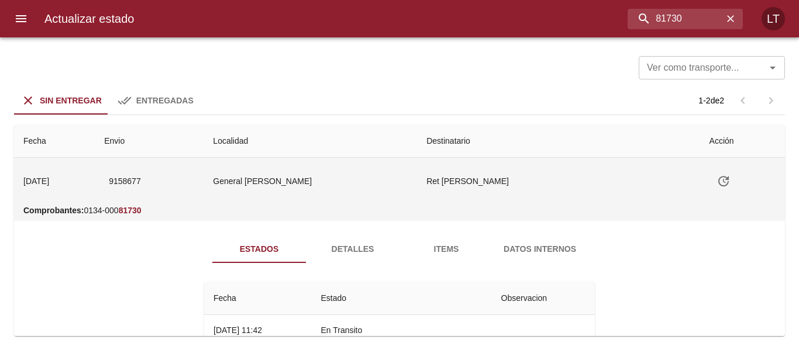
click at [410, 182] on td "General Roca" at bounding box center [309, 181] width 213 height 47
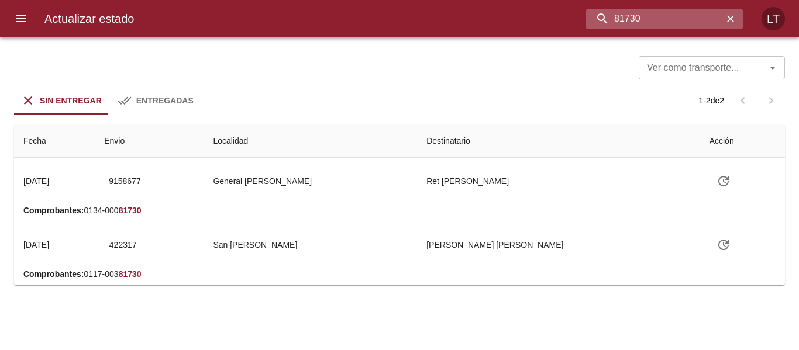
click at [686, 25] on input "81730" at bounding box center [654, 19] width 137 height 20
paste input "23939"
type input "23939"
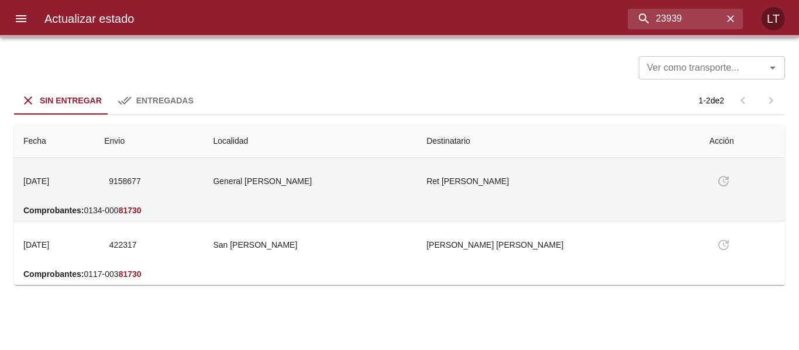
click at [393, 190] on td "General Roca" at bounding box center [309, 181] width 213 height 47
